Goal: Transaction & Acquisition: Purchase product/service

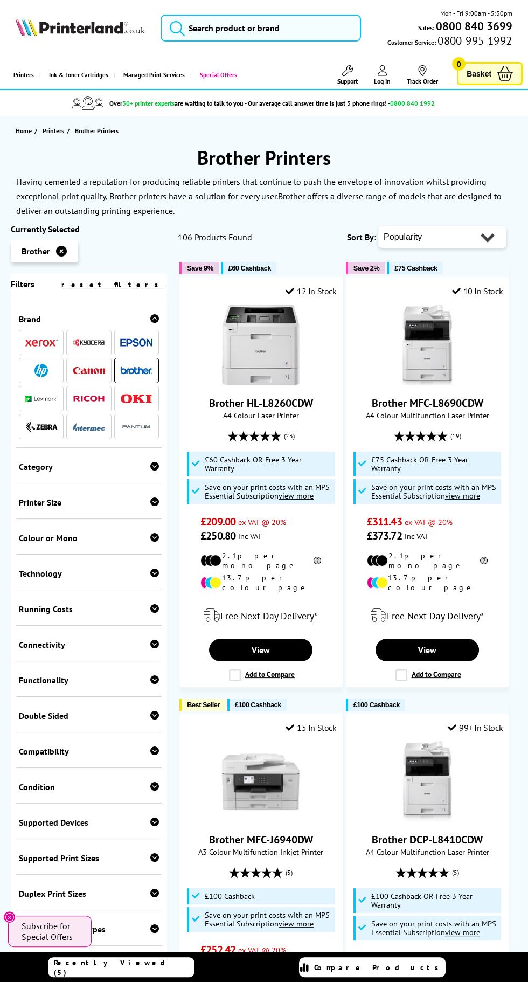
click at [479, 248] on select "Popularity Rating Price - Low to High Price - High to Low Running Costs - Low t…" at bounding box center [442, 237] width 128 height 22
select select "Price Ascending"
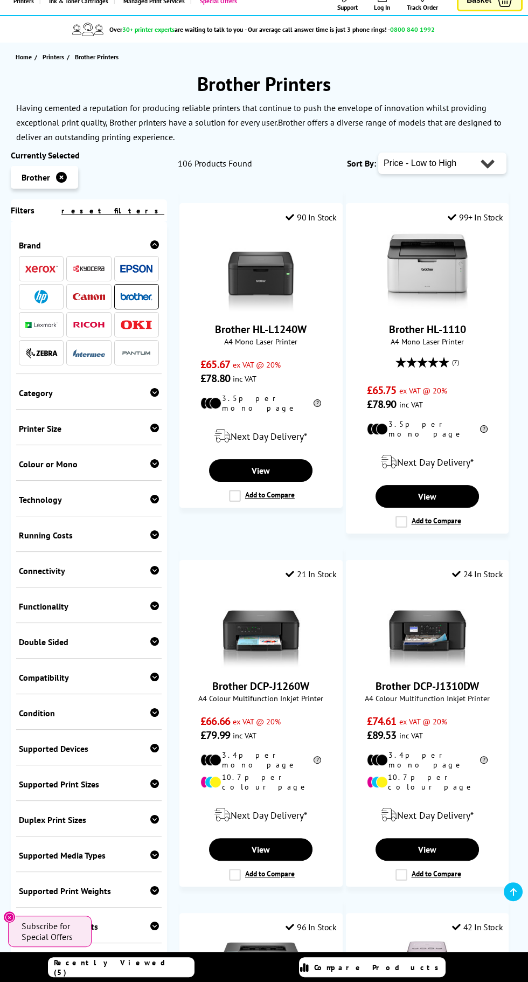
scroll to position [72, 0]
